Goal: Information Seeking & Learning: Learn about a topic

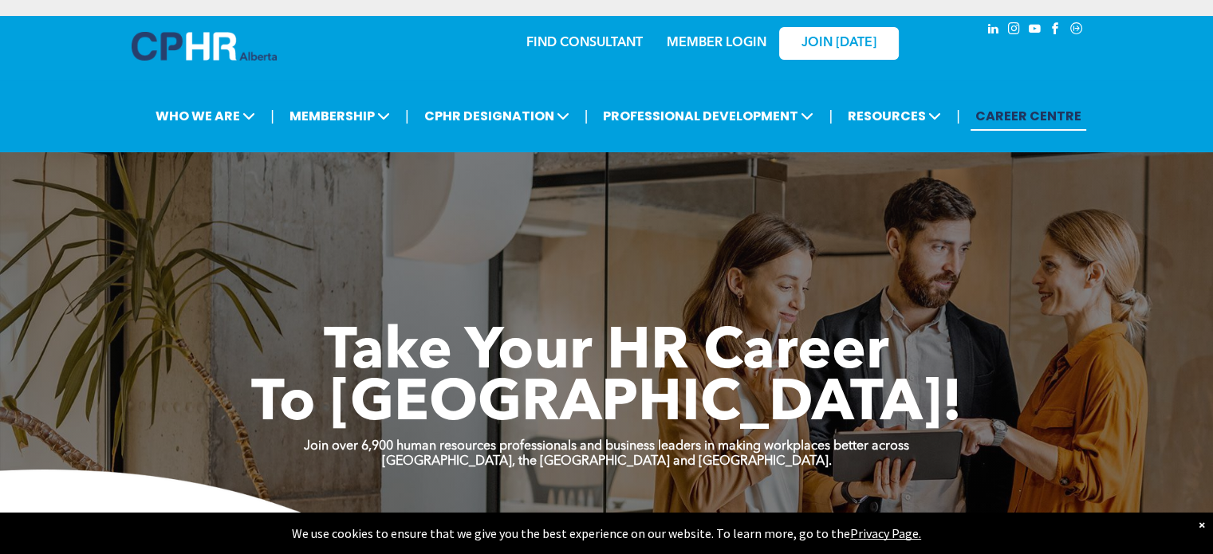
click at [677, 37] on link "MEMBER LOGIN" at bounding box center [717, 43] width 100 height 13
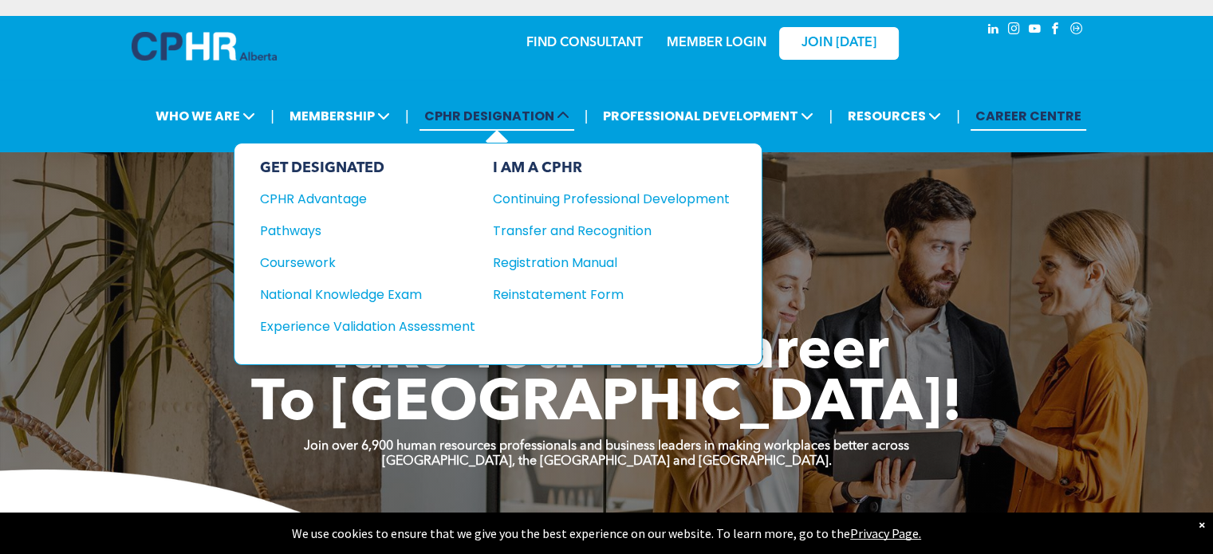
click at [534, 116] on span "CPHR DESIGNATION" at bounding box center [497, 116] width 155 height 30
click at [361, 286] on div "National Knowledge Exam" at bounding box center [357, 295] width 194 height 20
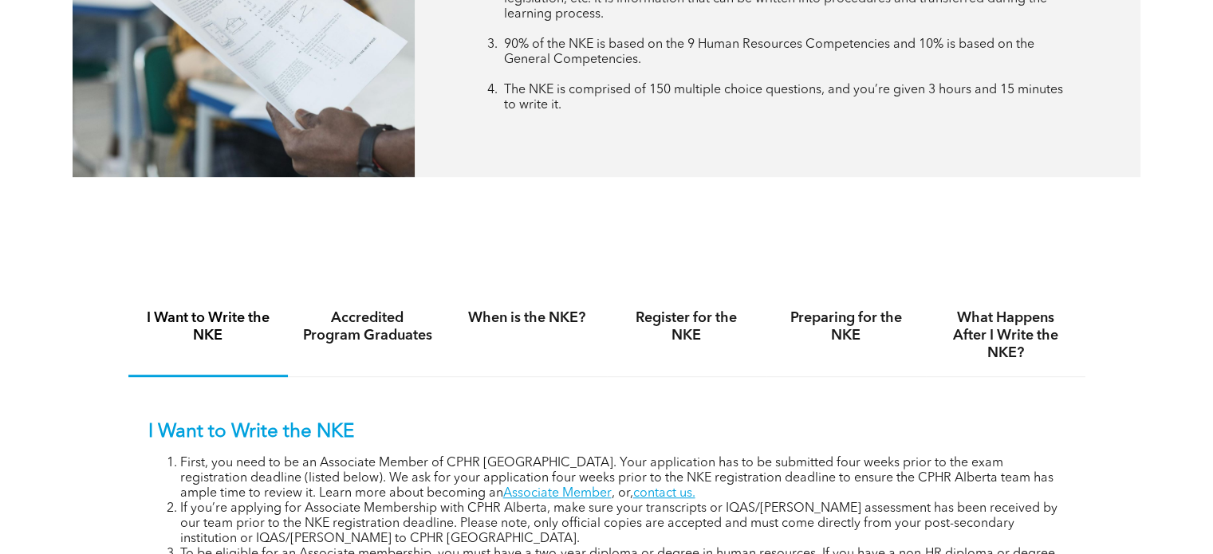
scroll to position [877, 0]
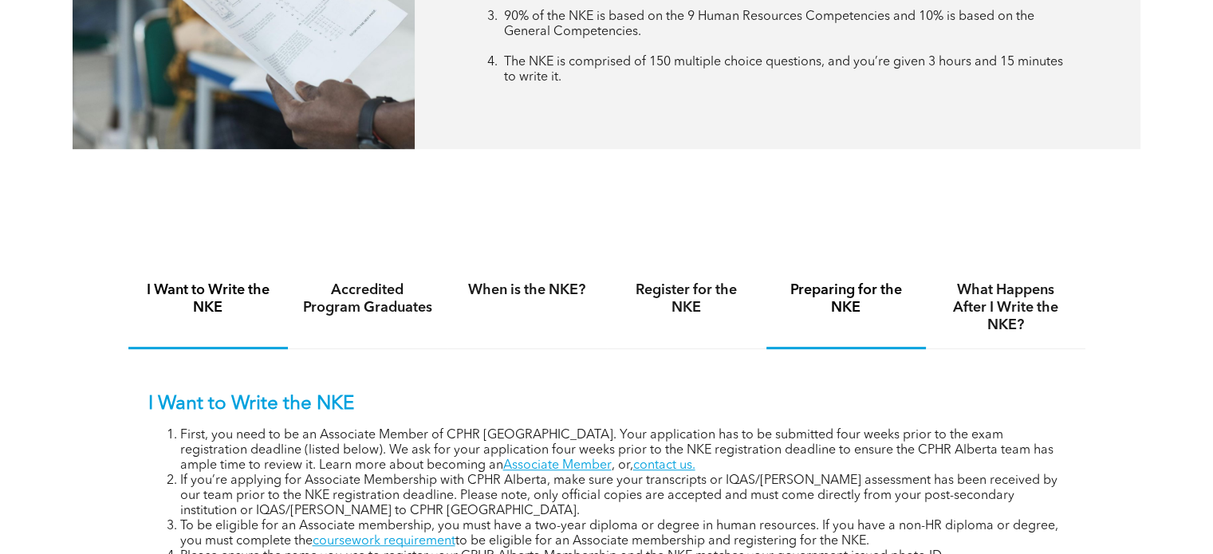
click at [862, 290] on h4 "Preparing for the NKE" at bounding box center [846, 299] width 131 height 35
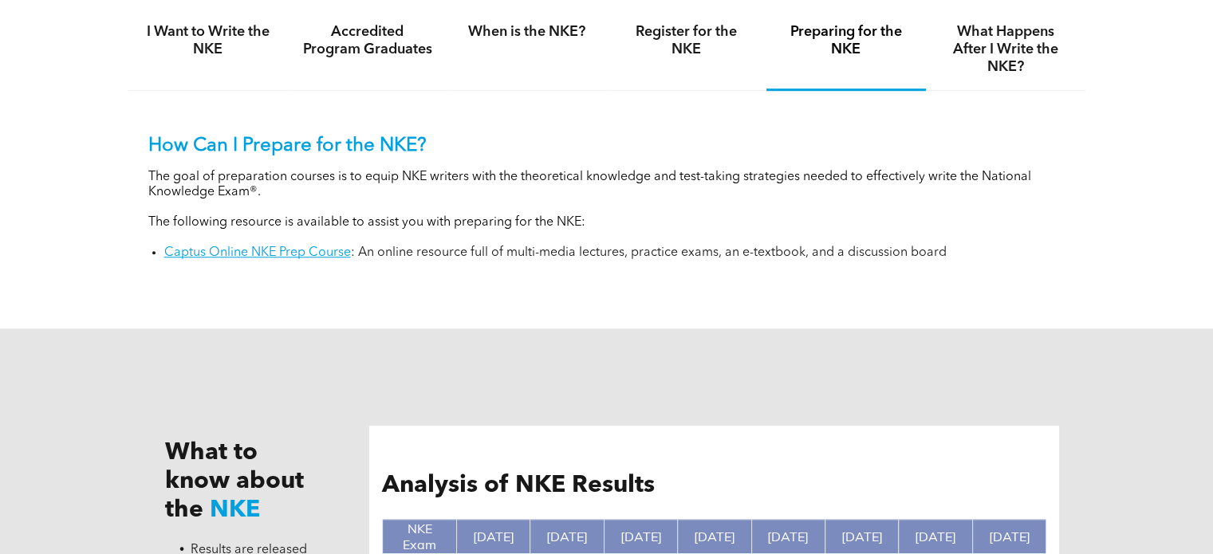
scroll to position [1037, 0]
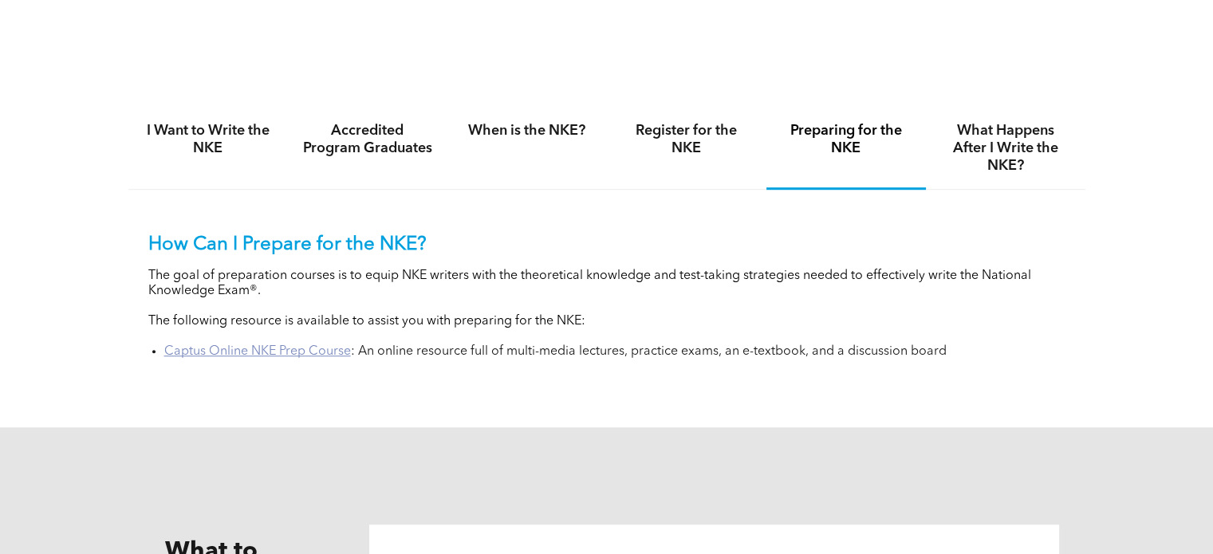
click at [302, 353] on link "Captus Online NKE Prep Course" at bounding box center [257, 351] width 187 height 13
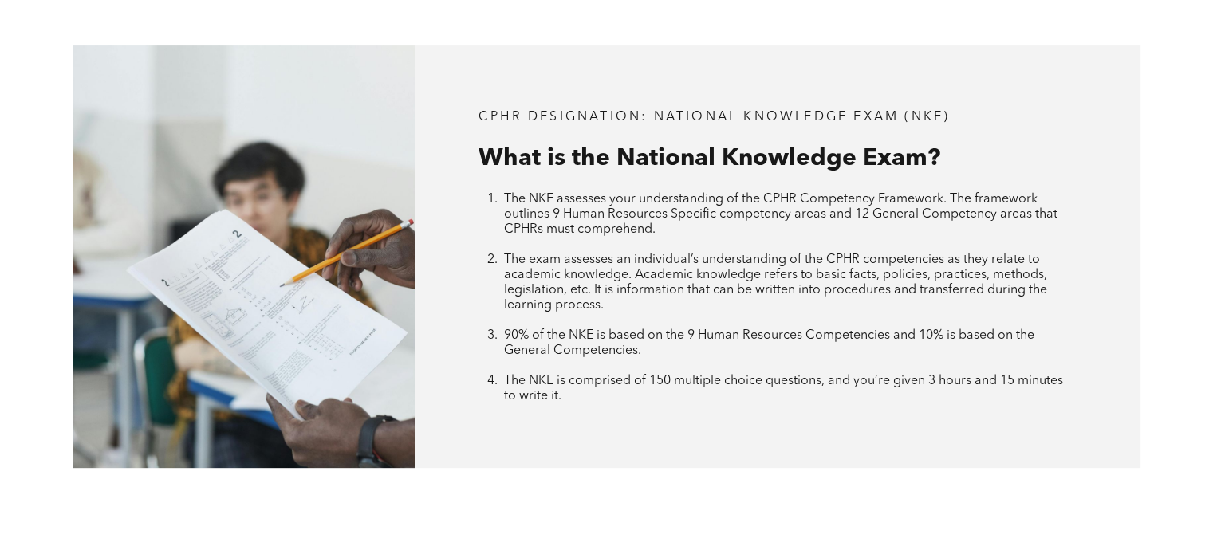
scroll to position [239, 0]
